Goal: Transaction & Acquisition: Purchase product/service

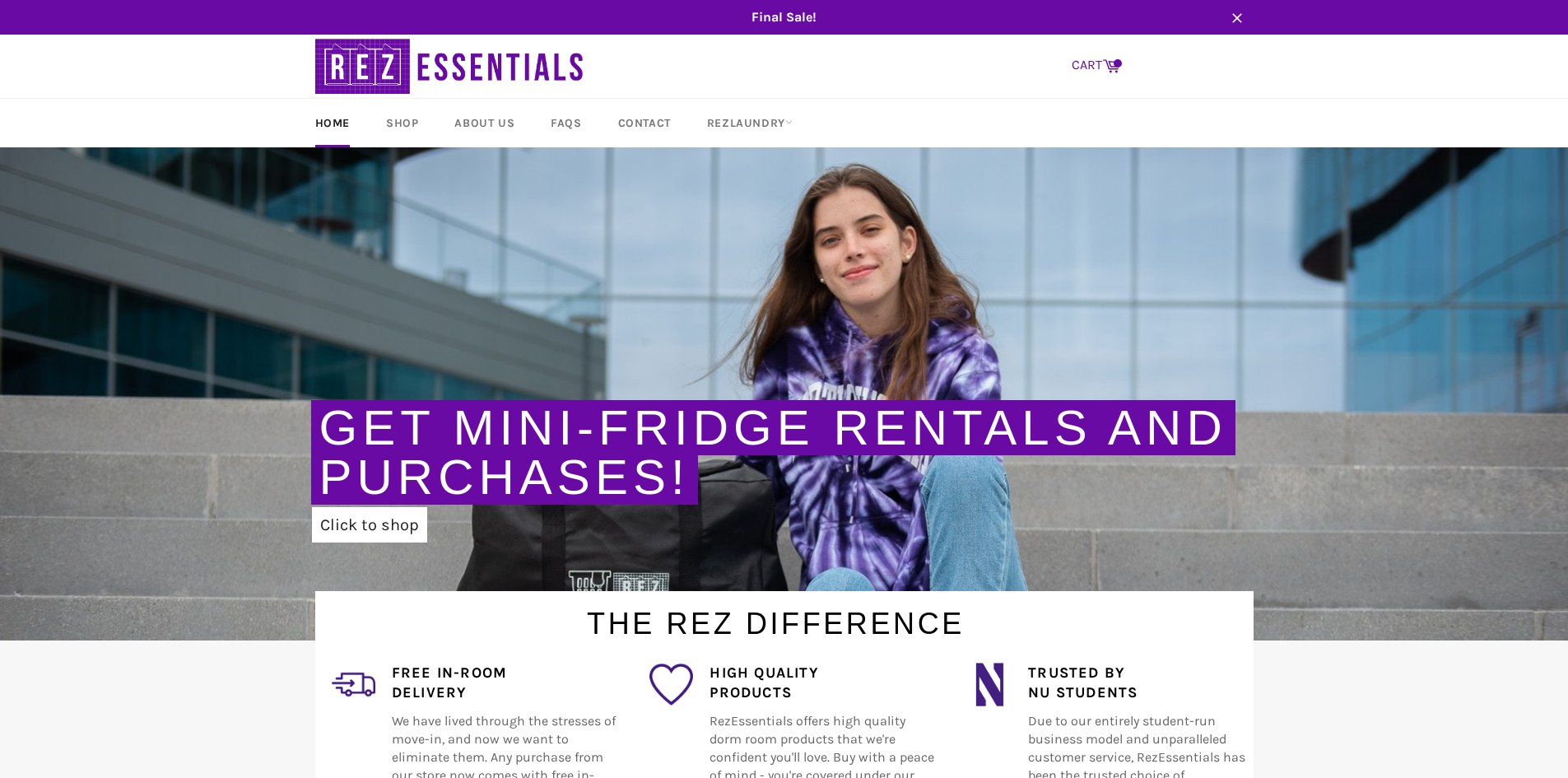
click at [1105, 74] on link "CART Cart" at bounding box center [1095, 65] width 65 height 35
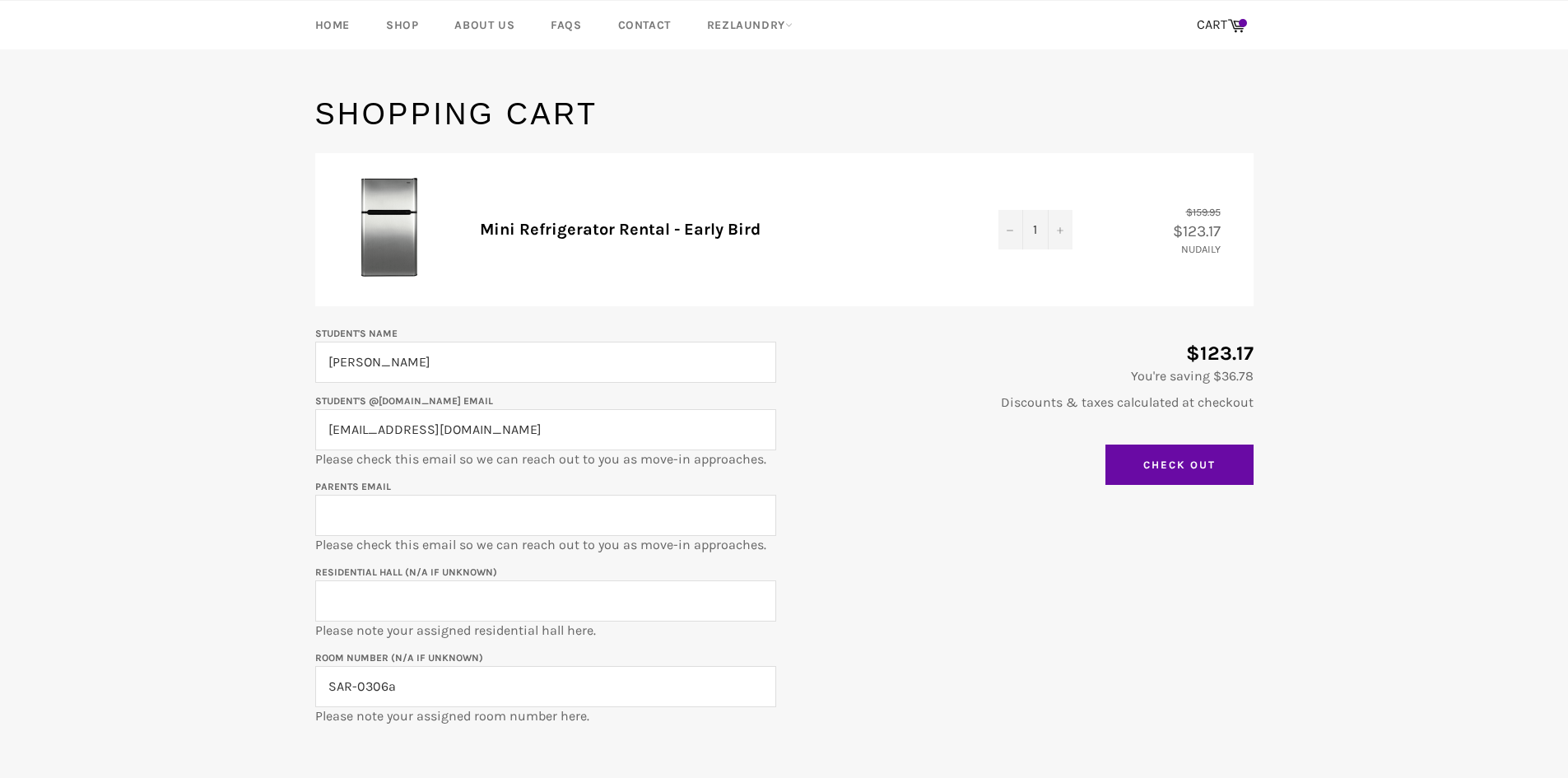
scroll to position [329, 0]
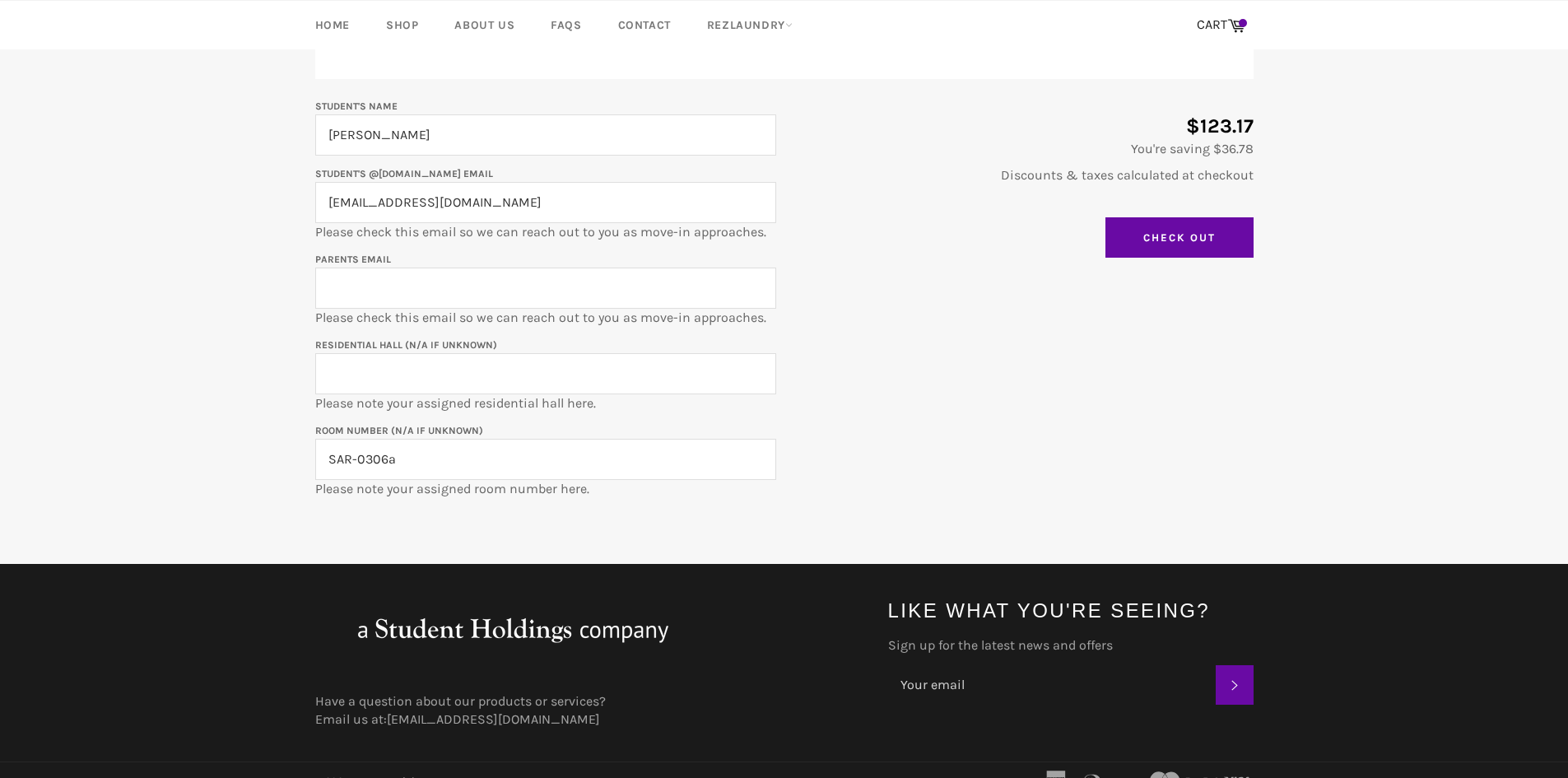
drag, startPoint x: 521, startPoint y: 202, endPoint x: 182, endPoint y: 193, distance: 339.1
click at [182, 193] on main "Shopping Cart Product Quantity Total Mini Refrigerator Rental - Early Bird Quan…" at bounding box center [784, 215] width 1568 height 697
type input "[EMAIL_ADDRESS][DOMAIN_NAME]"
click at [455, 293] on input "Parents email" at bounding box center [545, 288] width 461 height 41
type input "[EMAIL_ADDRESS][DOMAIN_NAME]"
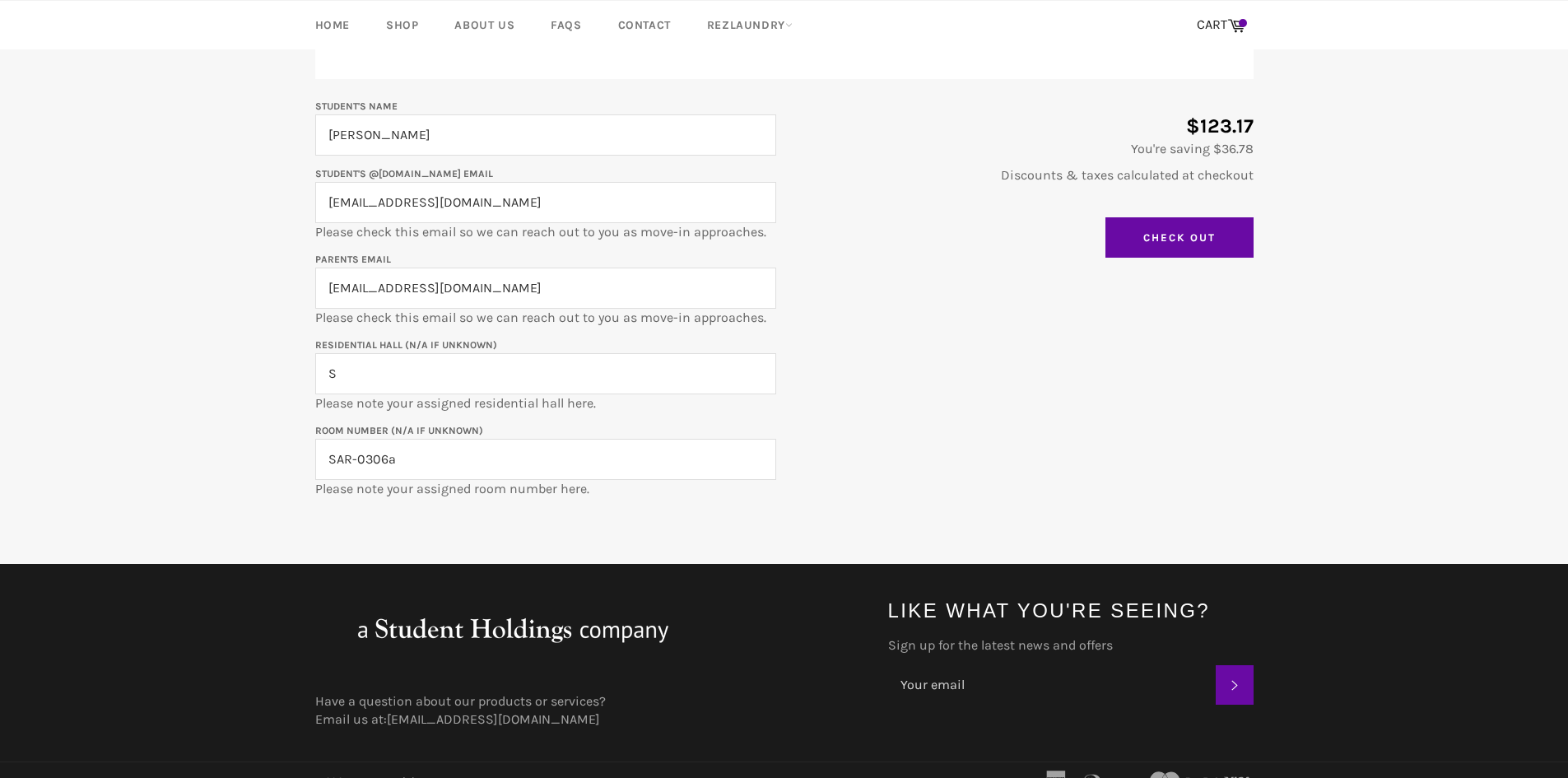
type input "Sargent Hall"
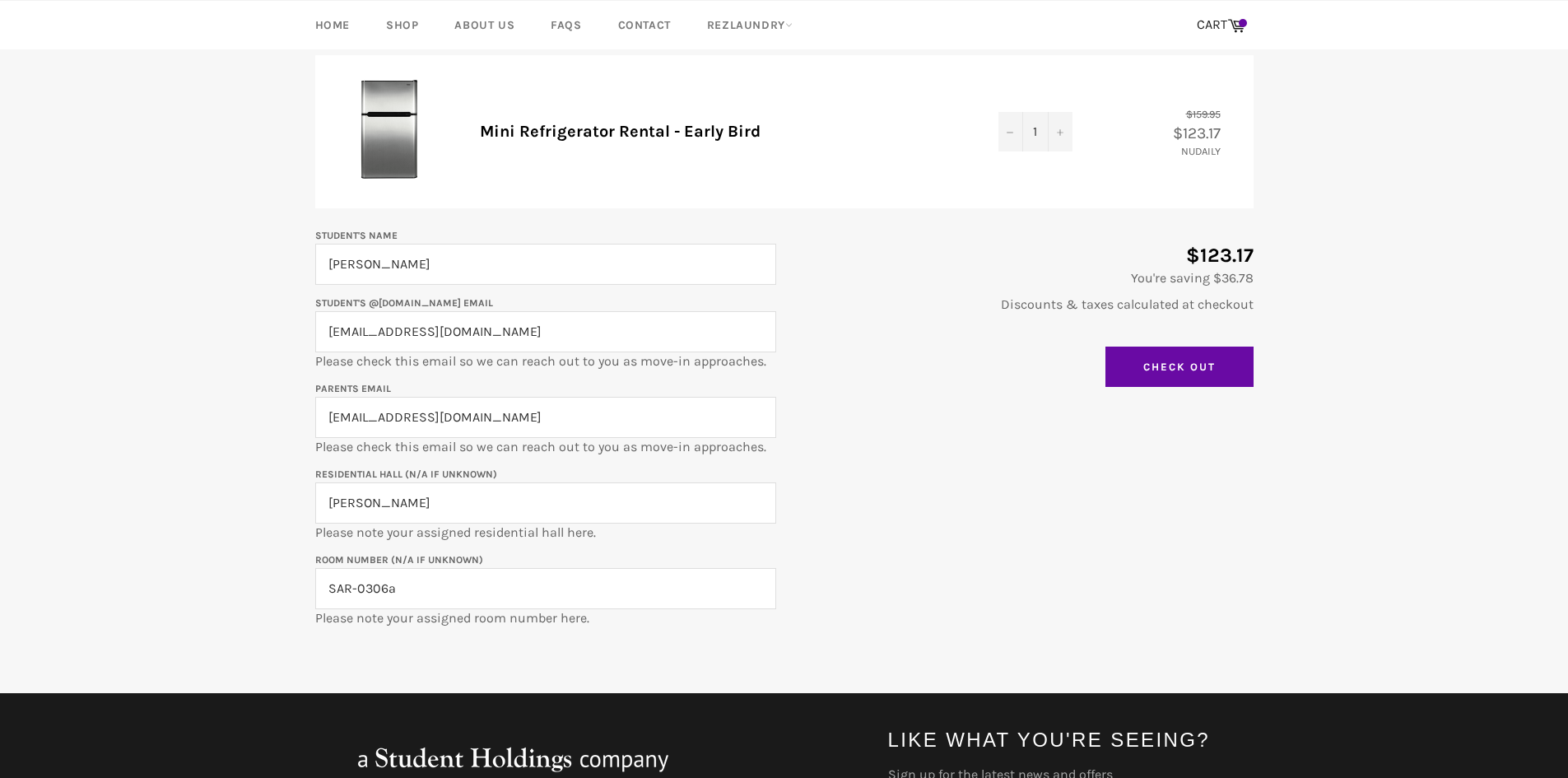
scroll to position [82, 0]
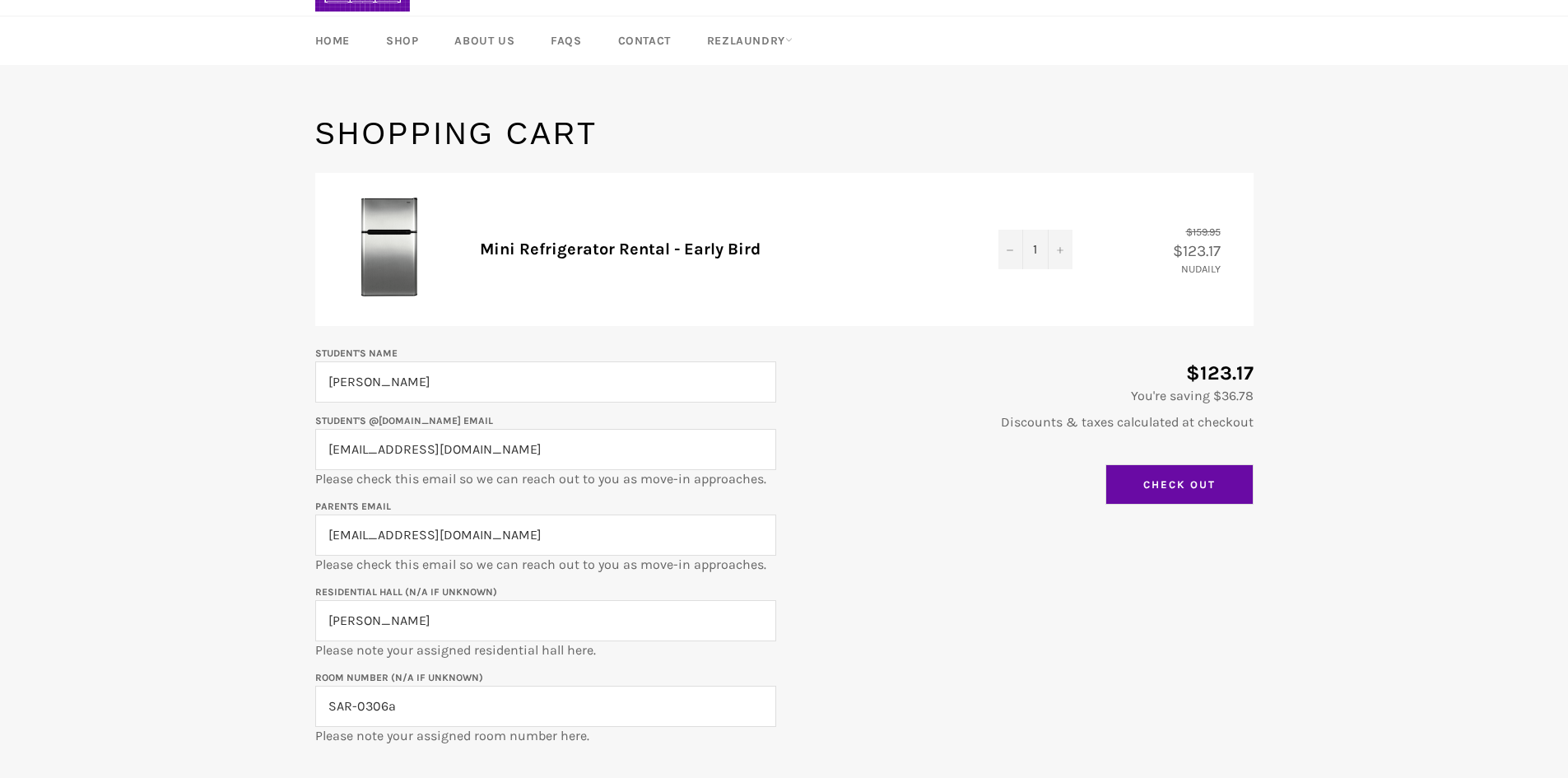
click at [1159, 486] on input "Check Out" at bounding box center [1179, 484] width 148 height 41
